Goal: Information Seeking & Learning: Learn about a topic

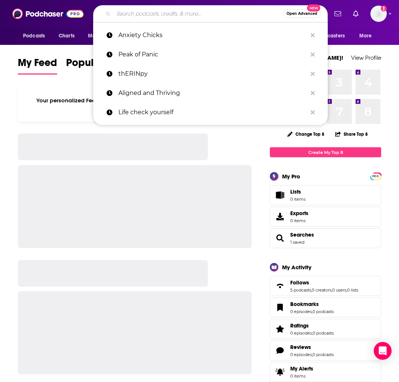
click at [194, 14] on input "Search podcasts, credits, & more..." at bounding box center [199, 14] width 170 height 12
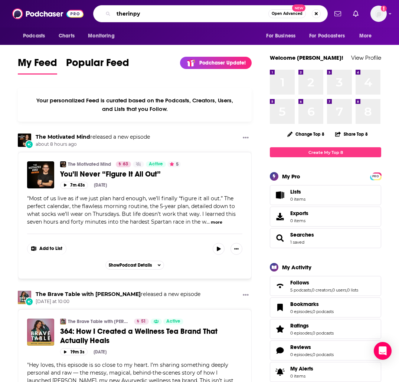
type input "therinpy"
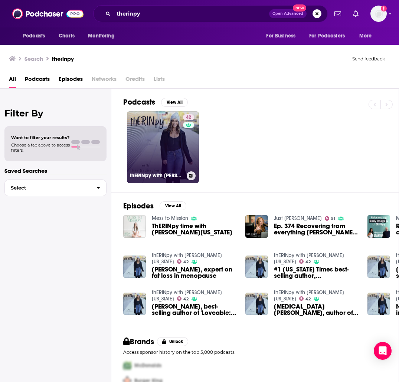
click at [178, 137] on link "42 thERINpy with [PERSON_NAME][US_STATE]" at bounding box center [163, 147] width 72 height 72
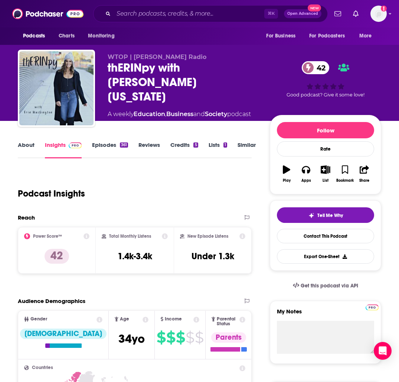
click at [22, 143] on link "About" at bounding box center [26, 149] width 17 height 17
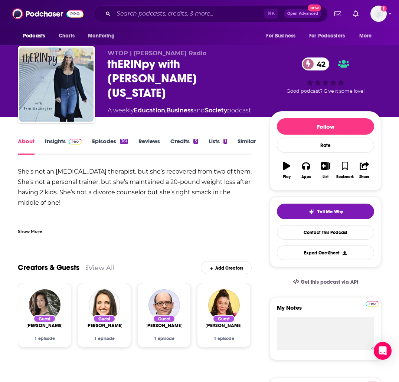
scroll to position [4, 0]
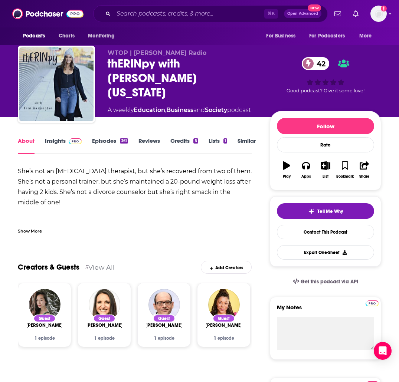
click at [37, 229] on div "Show More" at bounding box center [30, 230] width 24 height 7
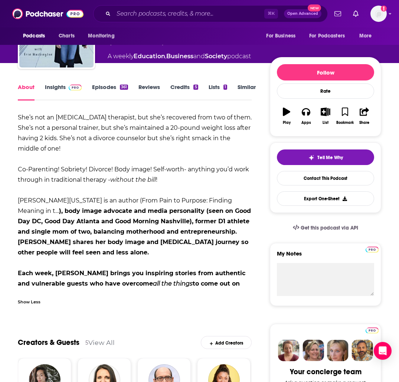
scroll to position [59, 0]
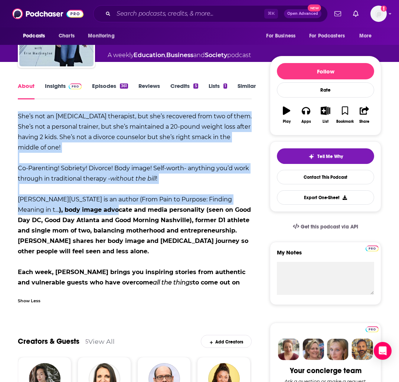
drag, startPoint x: 12, startPoint y: 183, endPoint x: 55, endPoint y: 197, distance: 44.8
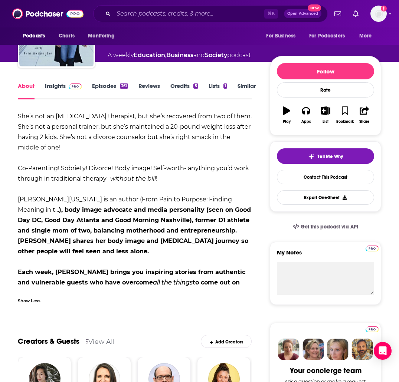
click at [53, 209] on strong "), body image advocate and media personality (seen on Good Day DC, Good Day Atl…" at bounding box center [134, 230] width 233 height 49
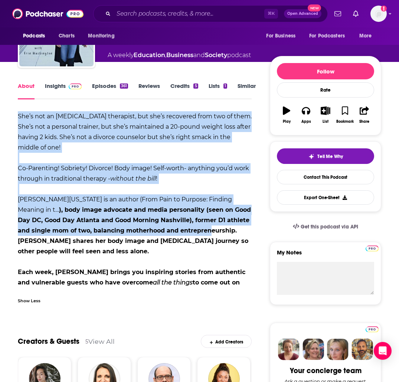
drag, startPoint x: 14, startPoint y: 188, endPoint x: 135, endPoint y: 219, distance: 125.0
click at [135, 219] on strong "), body image advocate and media personality (seen on Good Day DC, Good Day Atl…" at bounding box center [134, 230] width 233 height 49
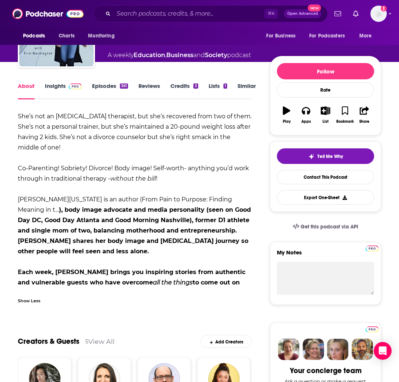
drag, startPoint x: 233, startPoint y: 262, endPoint x: 19, endPoint y: 186, distance: 227.8
click at [19, 186] on div "She’s not an [MEDICAL_DATA] therapist, but she’s recovered from two of them. Sh…" at bounding box center [135, 215] width 234 height 208
copy div "[PERSON_NAME][US_STATE] is an author ( From Pain to Purpose: Finding Meaning in…"
drag, startPoint x: 164, startPoint y: 167, endPoint x: 19, endPoint y: 155, distance: 145.2
click at [19, 155] on div "She’s not an [MEDICAL_DATA] therapist, but she’s recovered from two of them. Sh…" at bounding box center [135, 215] width 234 height 208
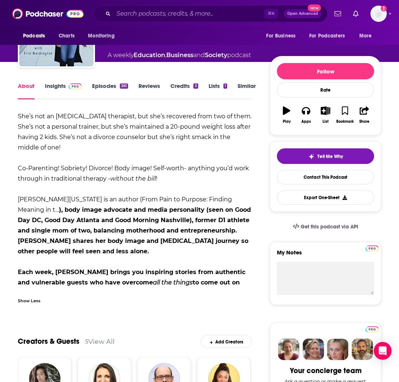
click at [170, 193] on div "She’s not an [MEDICAL_DATA] therapist, but she’s recovered from two of them. Sh…" at bounding box center [135, 215] width 234 height 208
drag, startPoint x: 114, startPoint y: 167, endPoint x: 19, endPoint y: 156, distance: 95.7
click at [19, 156] on div "She’s not an [MEDICAL_DATA] therapist, but she’s recovered from two of them. Sh…" at bounding box center [135, 215] width 234 height 208
copy strong "Co-Parenting! Sobriety! Divorce! Body image! Self-worth- anything you’d work th…"
click at [52, 88] on link "Insights" at bounding box center [63, 90] width 37 height 17
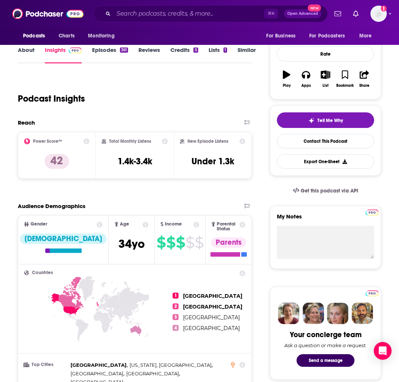
scroll to position [131, 0]
